Goal: Task Accomplishment & Management: Use online tool/utility

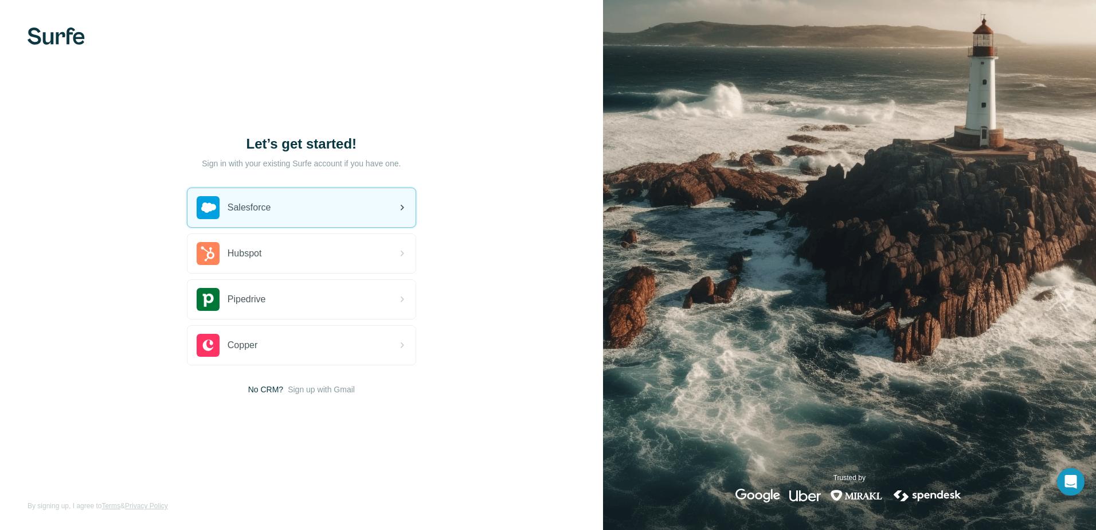
click at [285, 221] on div "Salesforce" at bounding box center [301, 207] width 228 height 39
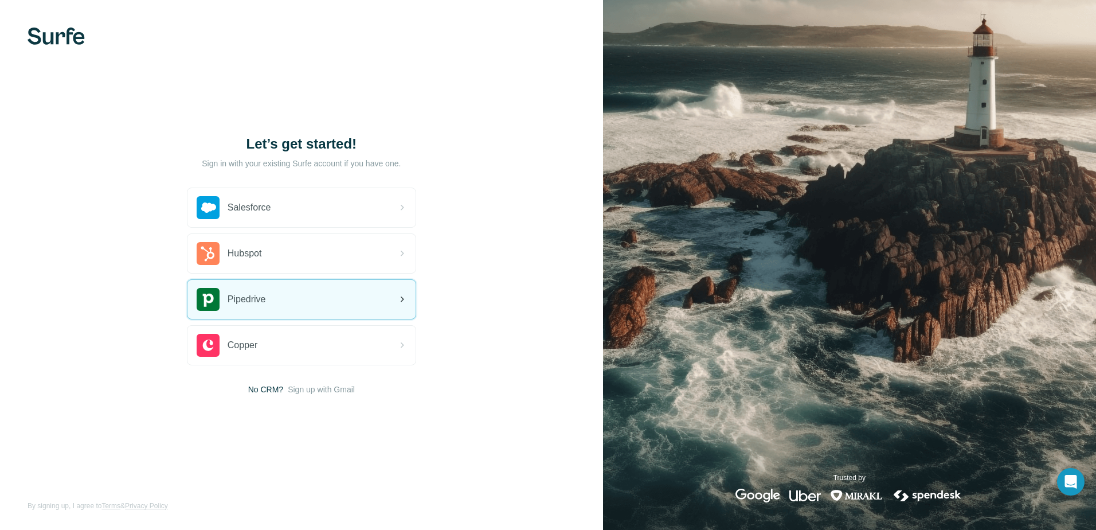
click at [265, 299] on div "Pipedrive" at bounding box center [301, 299] width 228 height 39
